Goal: Transaction & Acquisition: Download file/media

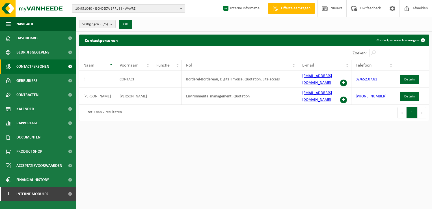
click at [139, 12] on span "10-951040 - ISO-DELTA SPRL ! ! - WAVRE" at bounding box center [126, 9] width 102 height 8
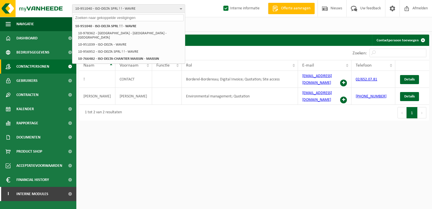
click at [113, 18] on input "text" at bounding box center [129, 17] width 110 height 7
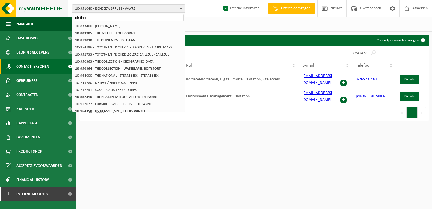
drag, startPoint x: 91, startPoint y: 17, endPoint x: 53, endPoint y: 17, distance: 37.3
click at [53, 17] on div "10-951040 - ISO-DELTA SPRL ! ! - WAVRE dk ther 10-951040 - ISO-DELTA SPRL ! ! -…" at bounding box center [216, 8] width 432 height 17
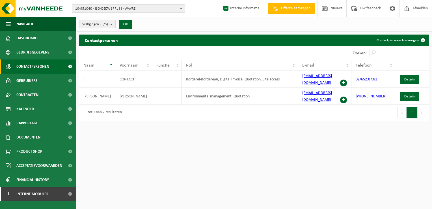
click at [89, 6] on span "10-951040 - ISO-DELTA SPRL ! ! - WAVRE" at bounding box center [126, 9] width 102 height 8
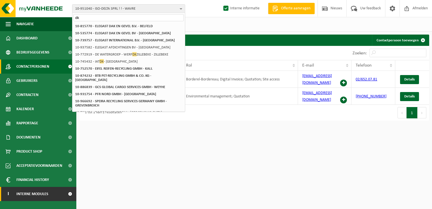
type input "dk"
click at [59, 194] on link "I Interne modules" at bounding box center [38, 194] width 76 height 14
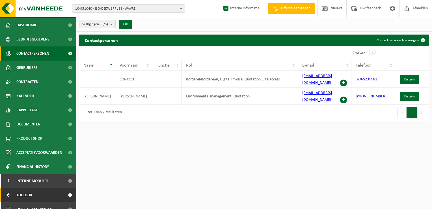
scroll to position [20, 0]
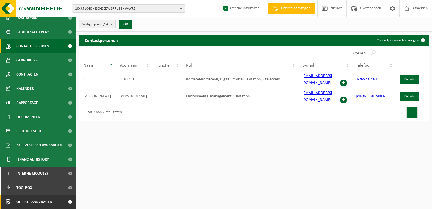
click at [59, 202] on link "Offerte aanvragen" at bounding box center [38, 202] width 76 height 14
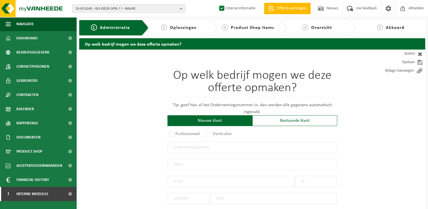
click at [185, 149] on input "text" at bounding box center [252, 147] width 170 height 11
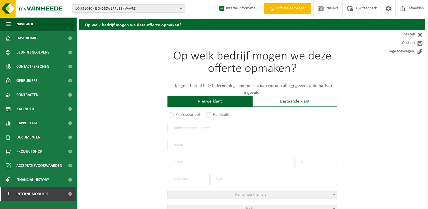
scroll to position [28, 0]
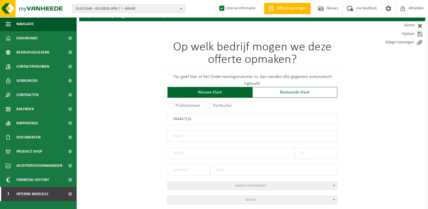
type input "0644471166"
radio input "false"
select select
type input "DKTHERM SRL"
type input "AVENUE DES PINSONS"
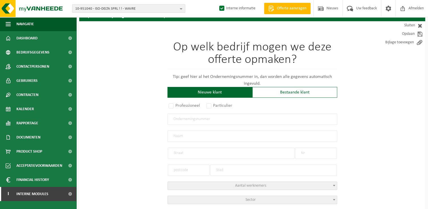
type input "7"
type input "1410"
type input "WATERLOO"
type input "2248562443"
radio input "true"
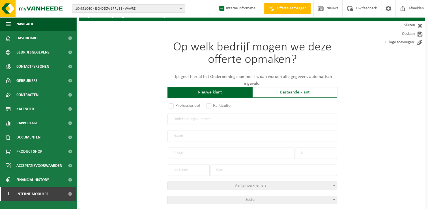
select select "165385"
type input "0644.471.166"
type input "DKTHERM SRL"
type input "AVENUE DES PINSONS"
type input "7"
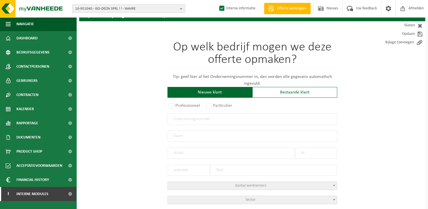
type input "1410"
type input "WATERLOO"
select select "1084"
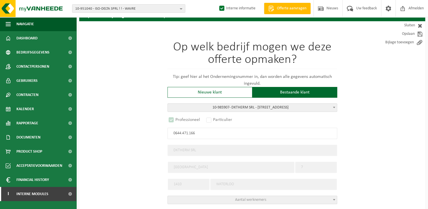
select select "D"
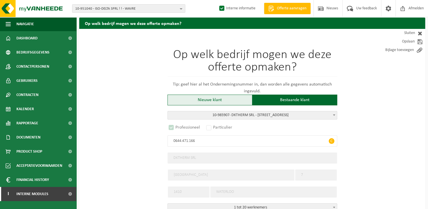
scroll to position [0, 0]
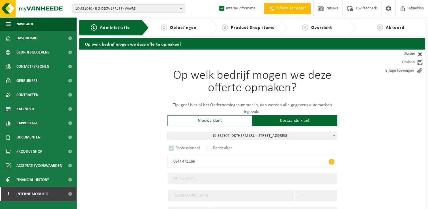
type input "0644.471.166"
click at [119, 7] on span "10-951040 - ISO-DELTA SPRL ! ! - WAVRE" at bounding box center [126, 9] width 102 height 8
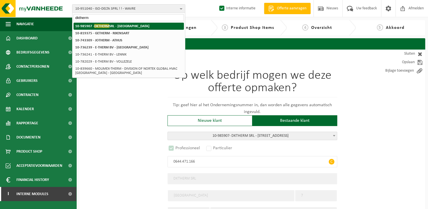
type input "dktherm"
click at [121, 25] on strong "10-985907 - DKTHERM SRL - WATERLOO" at bounding box center [112, 26] width 74 height 4
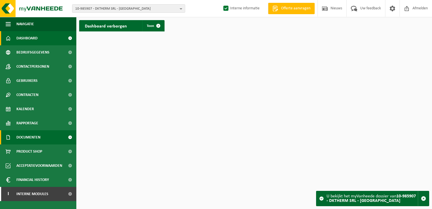
click at [40, 138] on span "Documenten" at bounding box center [28, 137] width 24 height 14
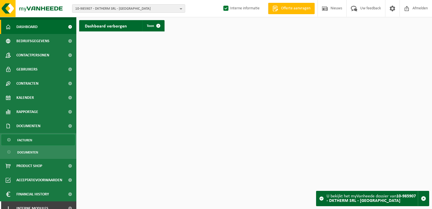
scroll to position [18, 0]
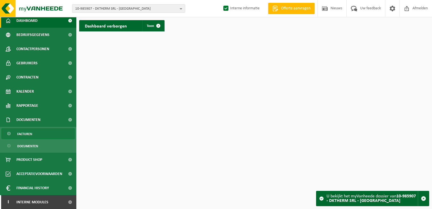
click at [35, 138] on link "Facturen" at bounding box center [38, 133] width 74 height 11
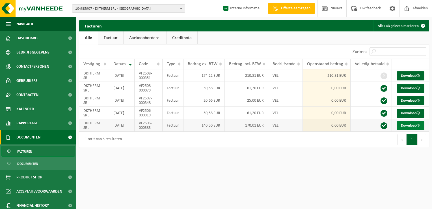
click at [408, 130] on link "Download" at bounding box center [411, 125] width 28 height 9
click at [44, 65] on span "Contactpersonen" at bounding box center [32, 66] width 33 height 14
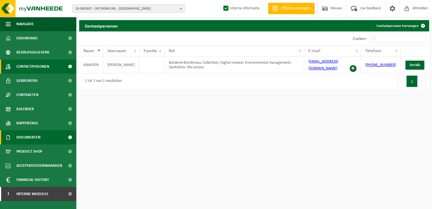
click at [29, 137] on span "Documenten" at bounding box center [28, 137] width 24 height 14
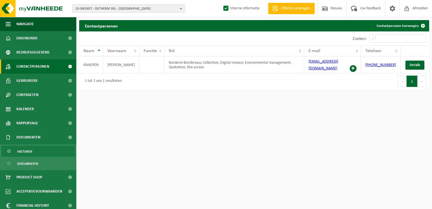
click at [33, 151] on link "Facturen" at bounding box center [38, 151] width 74 height 11
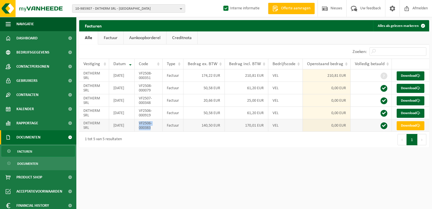
drag, startPoint x: 155, startPoint y: 148, endPoint x: 138, endPoint y: 143, distance: 17.8
click at [138, 132] on td "VF2506-000383" at bounding box center [149, 125] width 28 height 12
copy td "VF2506-000383"
drag, startPoint x: 117, startPoint y: 148, endPoint x: 112, endPoint y: 142, distance: 8.0
click at [112, 132] on td "2025-06-13" at bounding box center [121, 125] width 25 height 12
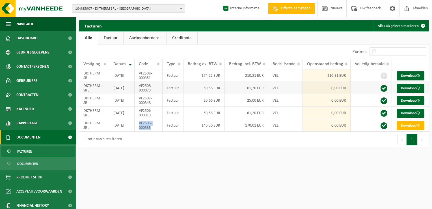
copy td "2025-06-13"
click at [260, 184] on html "10-985907 - DKTHERM SRL - WATERLOO 10-985907 - DKTHERM SRL - WATERLOO Interne i…" at bounding box center [216, 104] width 432 height 209
click at [261, 186] on html "10-985907 - DKTHERM SRL - WATERLOO 10-985907 - DKTHERM SRL - WATERLOO Interne i…" at bounding box center [216, 104] width 432 height 209
